Goal: Navigation & Orientation: Find specific page/section

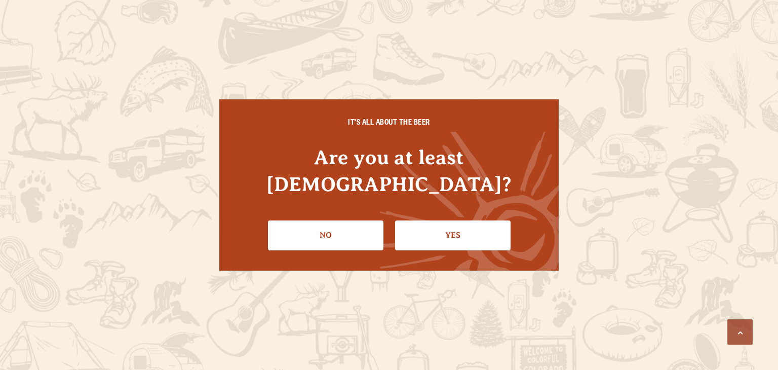
scroll to position [1018, 0]
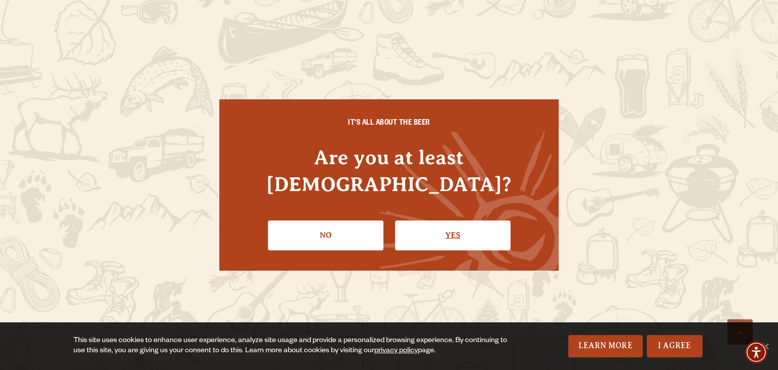
click at [465, 220] on link "Yes" at bounding box center [453, 234] width 116 height 29
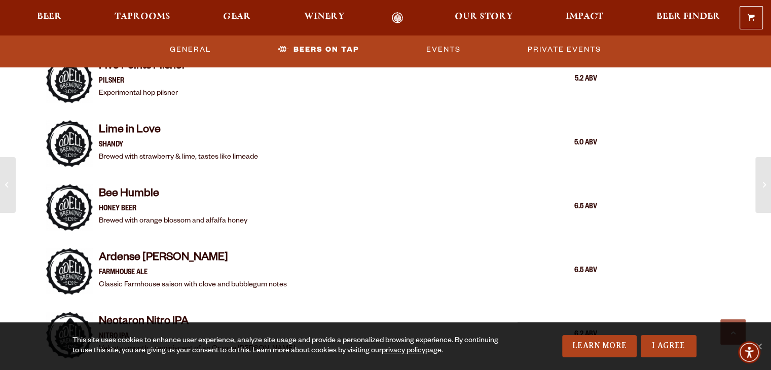
scroll to position [1174, 0]
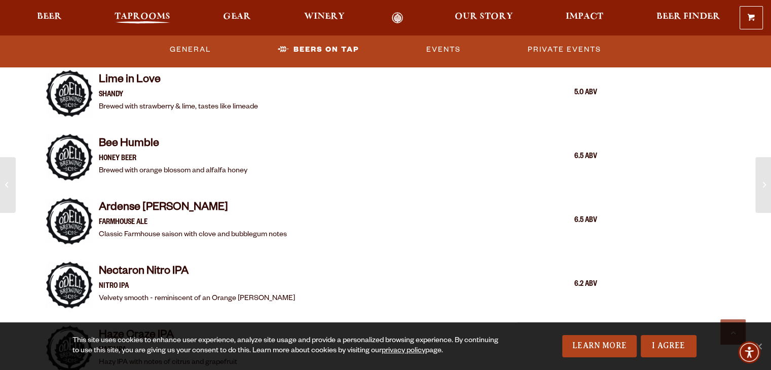
click at [162, 16] on span "Taprooms" at bounding box center [143, 17] width 56 height 8
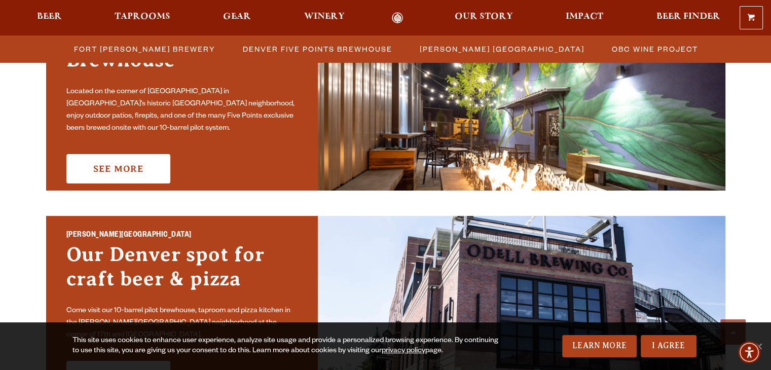
scroll to position [592, 0]
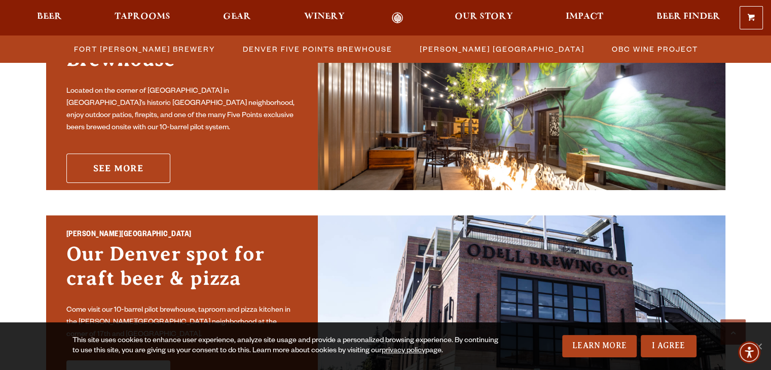
click at [127, 155] on link "See More" at bounding box center [118, 168] width 104 height 29
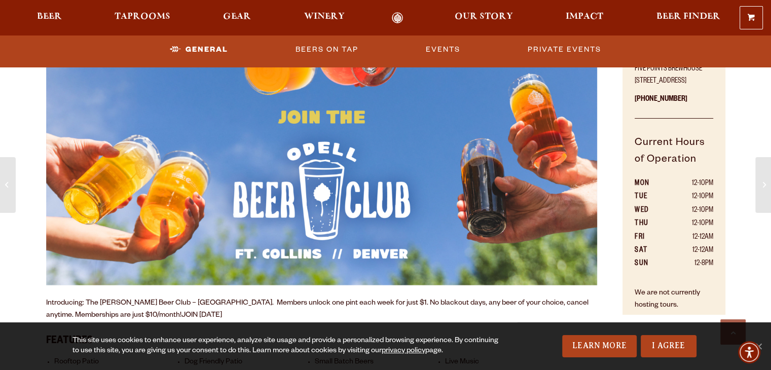
scroll to position [589, 0]
